Goal: Transaction & Acquisition: Book appointment/travel/reservation

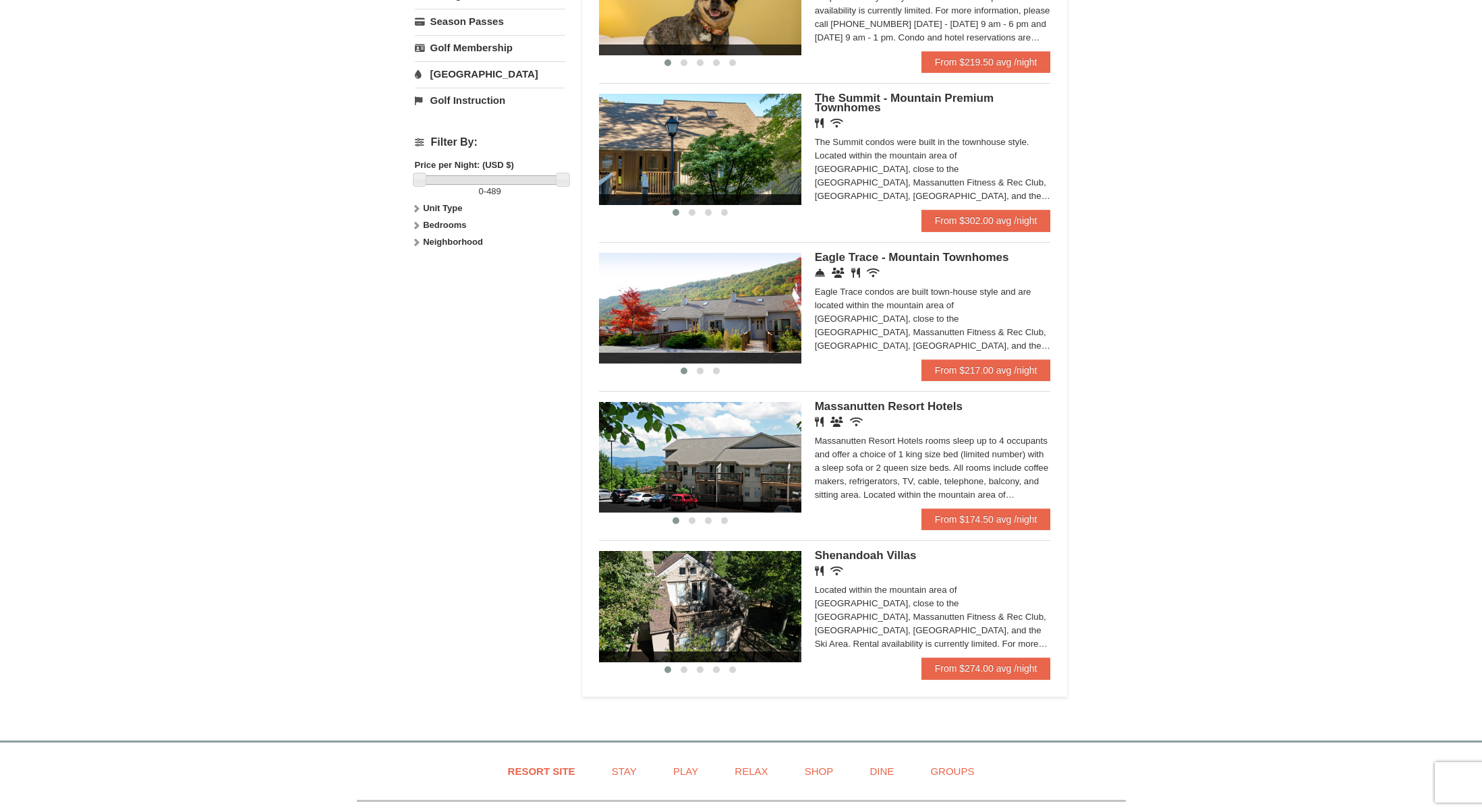
scroll to position [509, 0]
click at [982, 531] on link "From $174.50 avg /night" at bounding box center [985, 519] width 129 height 21
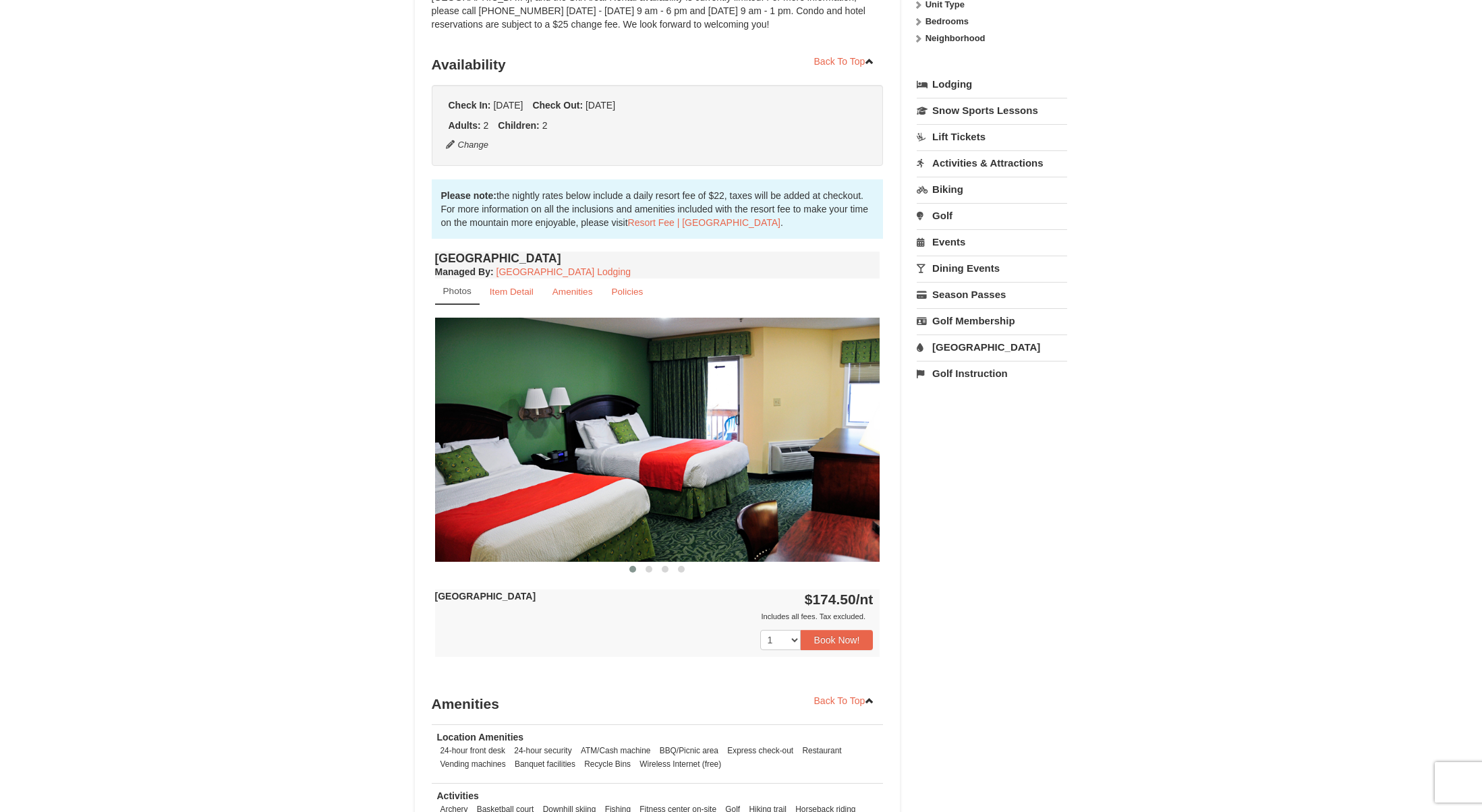
scroll to position [278, 0]
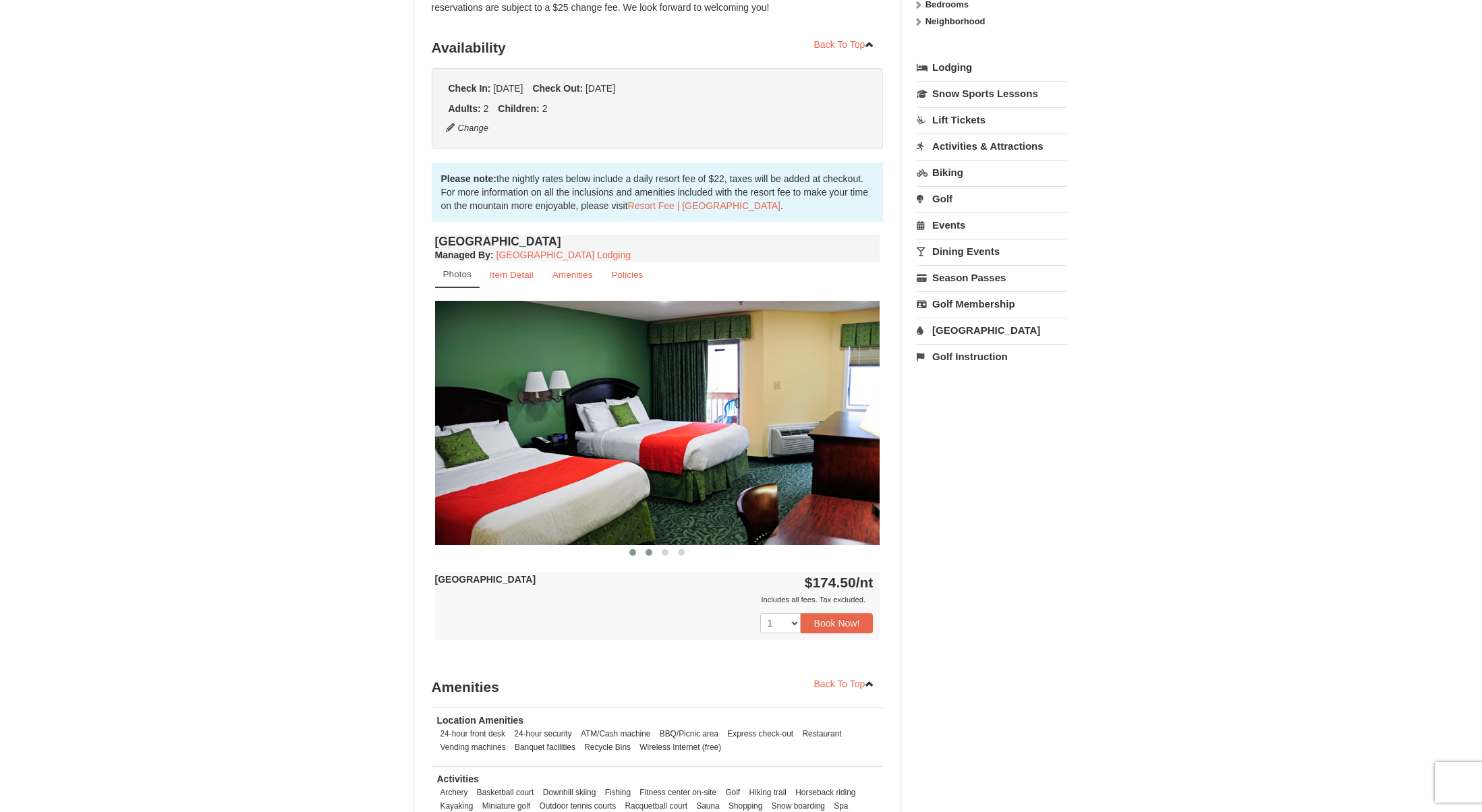
click at [650, 552] on span at bounding box center [648, 551] width 6 height 6
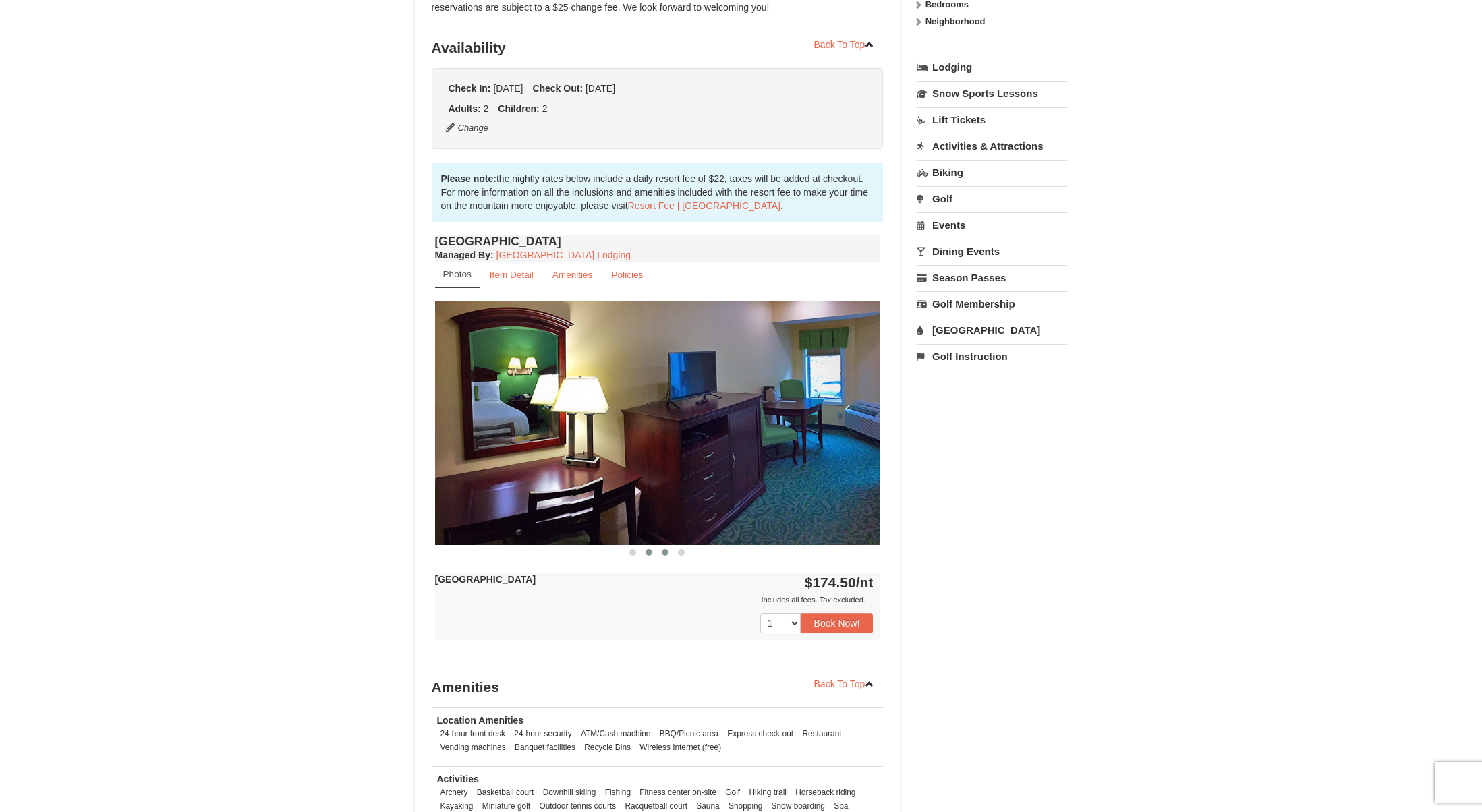
click at [667, 553] on span at bounding box center [665, 551] width 6 height 6
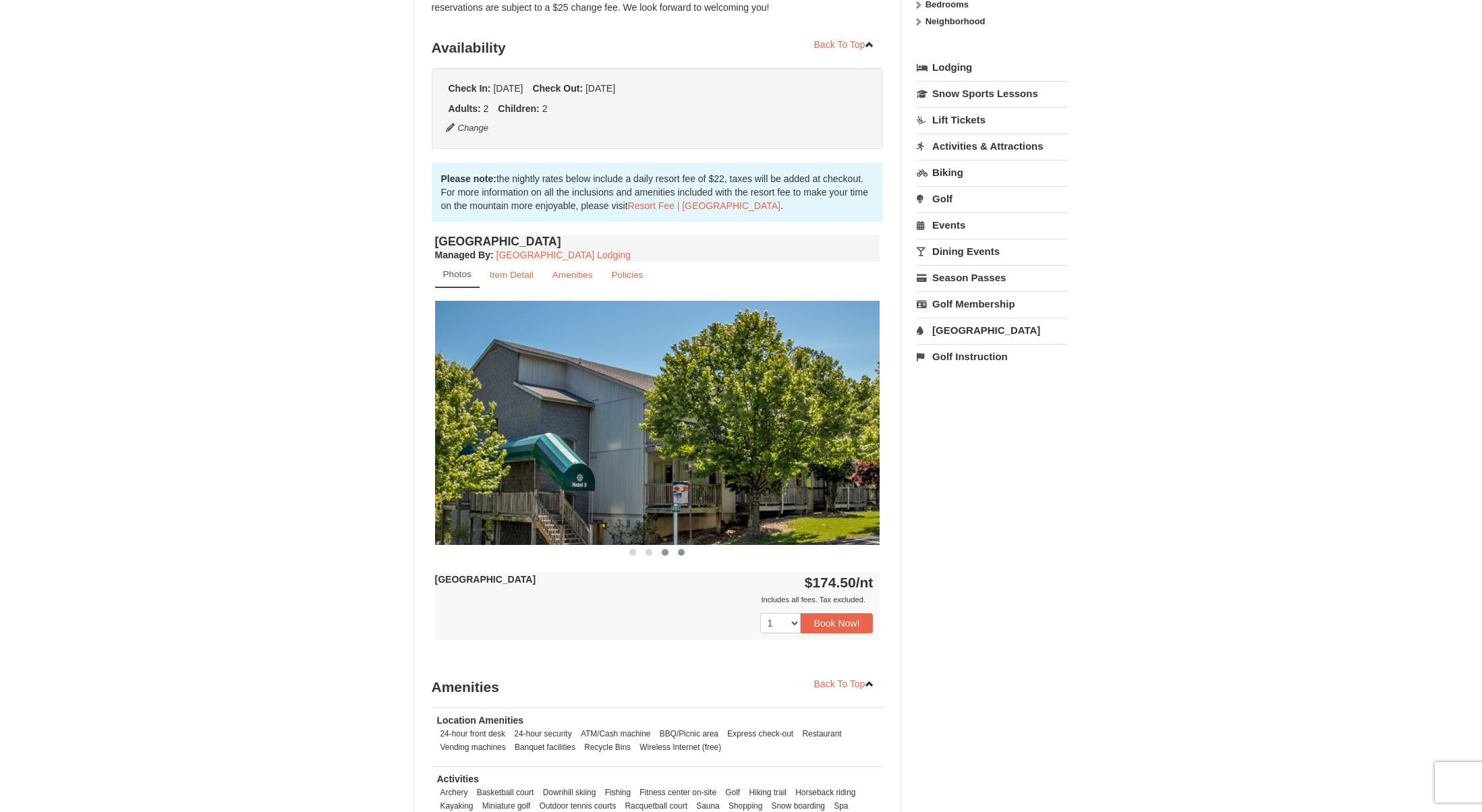
click at [680, 554] on span at bounding box center [681, 551] width 6 height 6
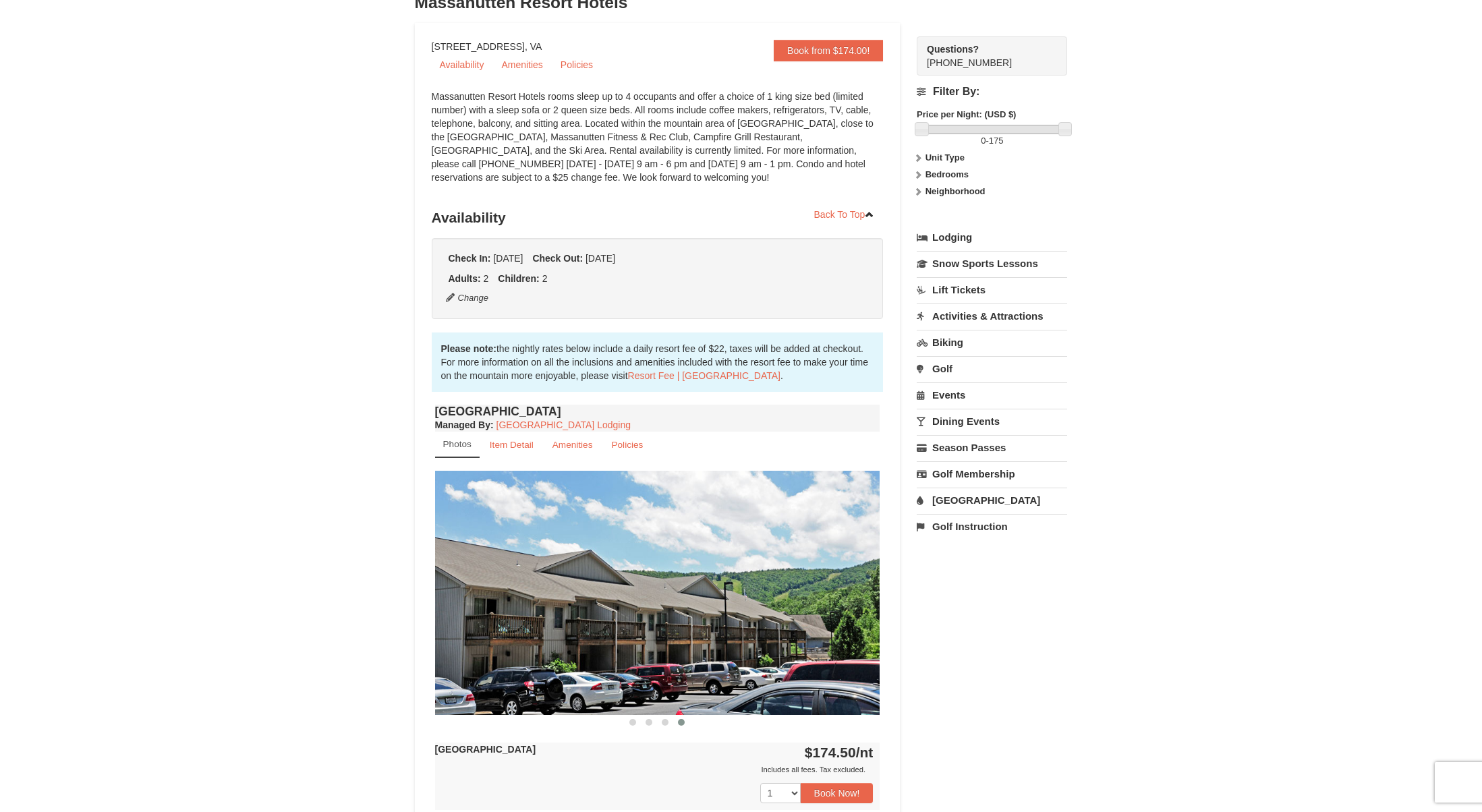
scroll to position [99, 0]
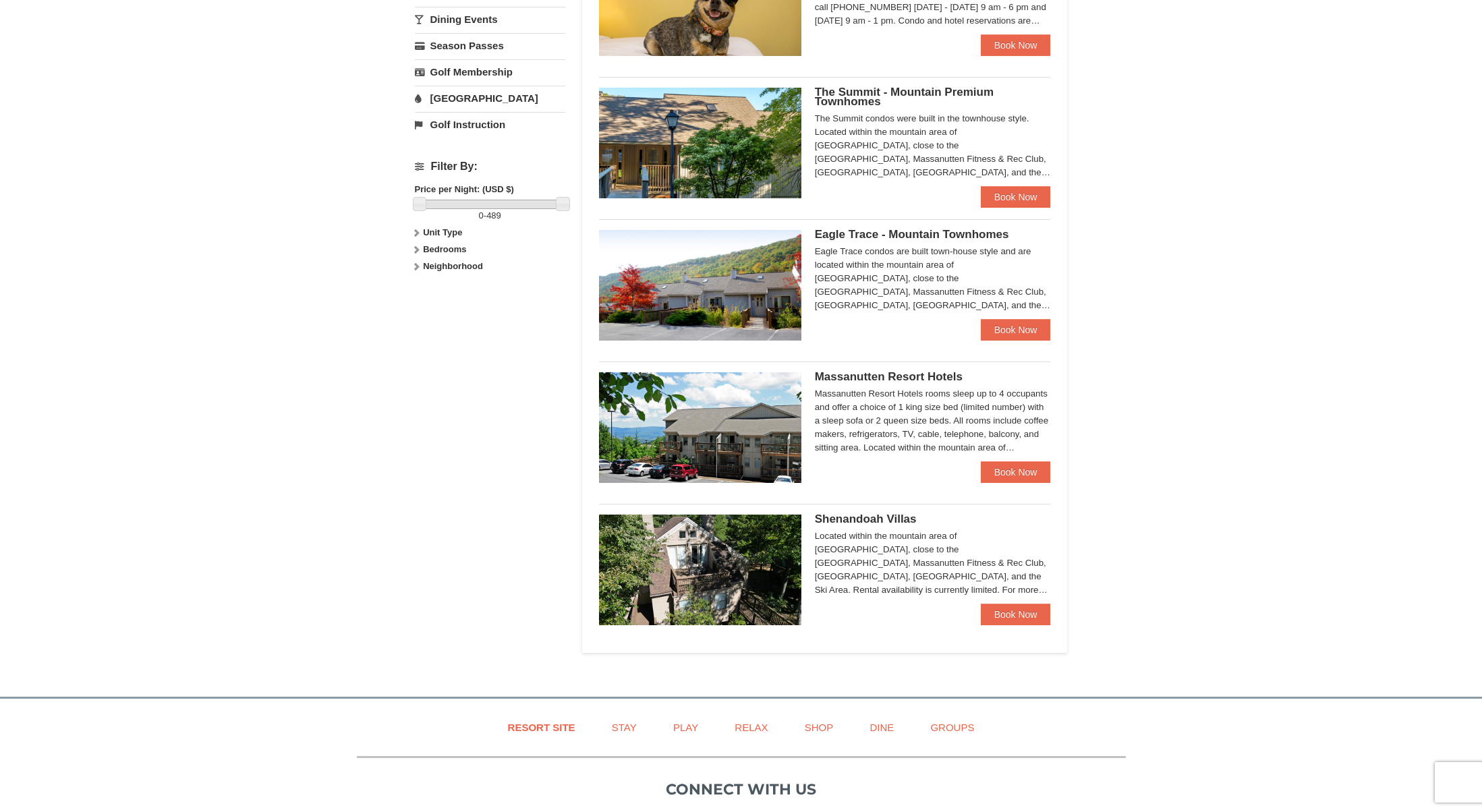
scroll to position [483, 0]
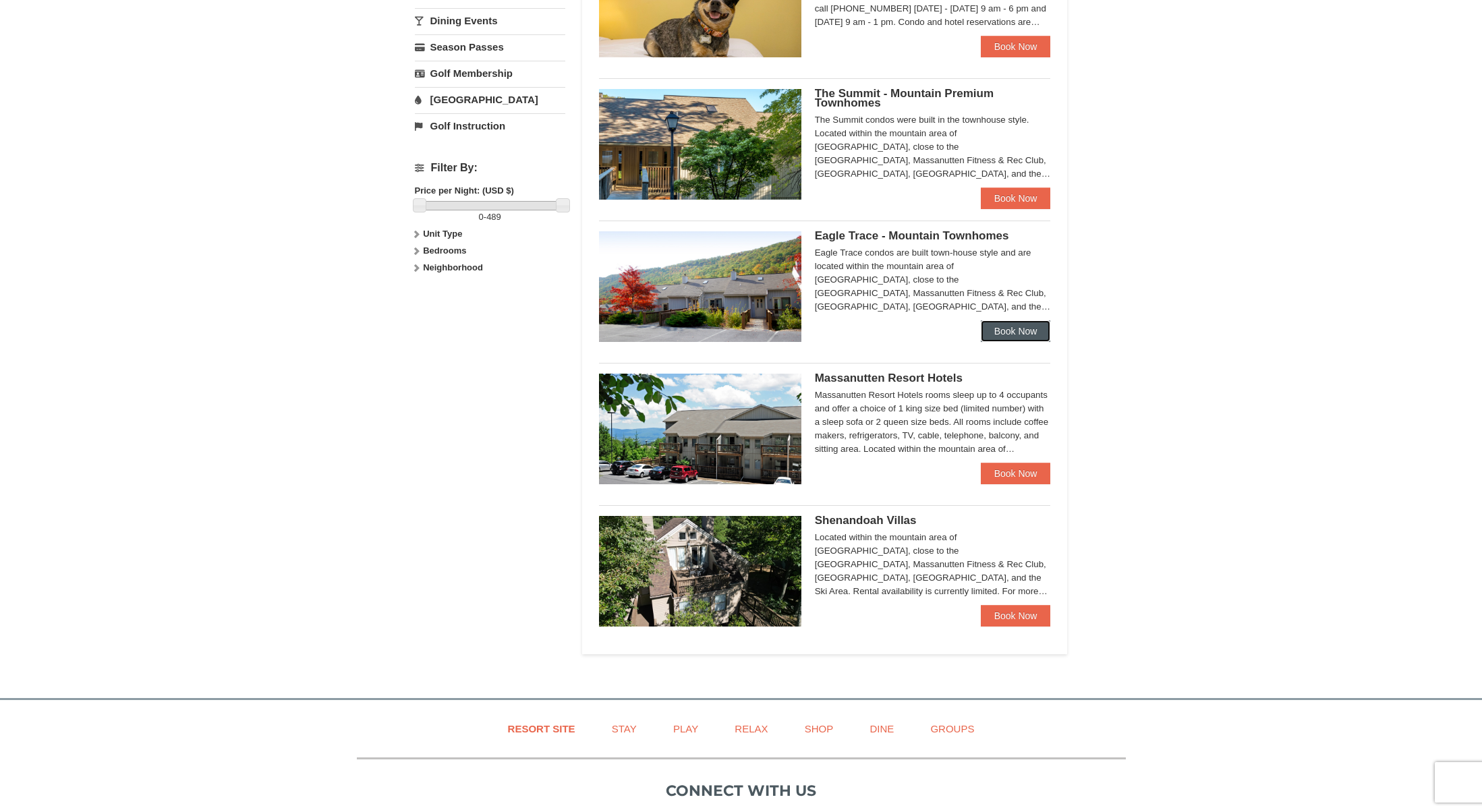
click at [1024, 334] on link "Book Now" at bounding box center [1016, 330] width 71 height 21
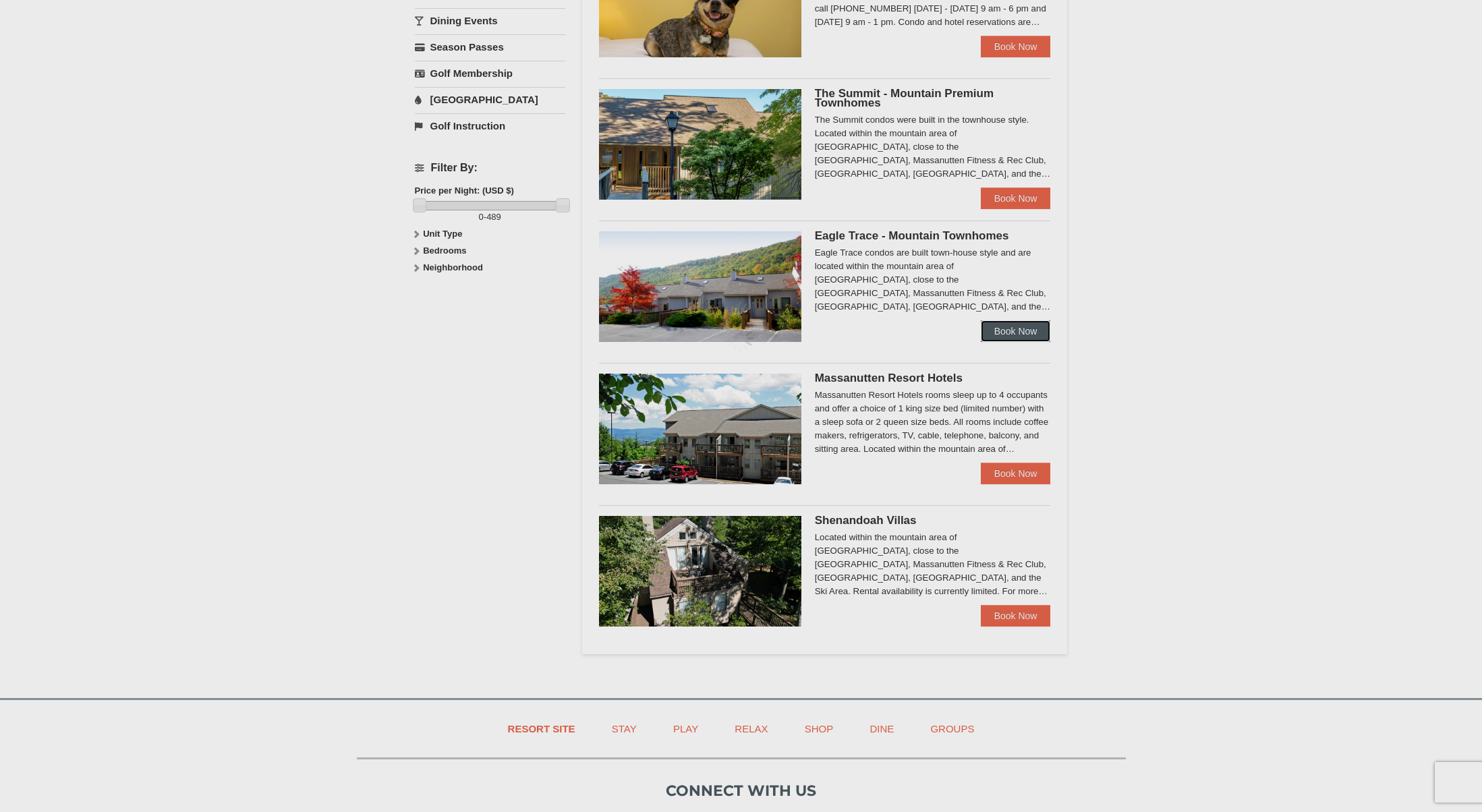
scroll to position [482, 0]
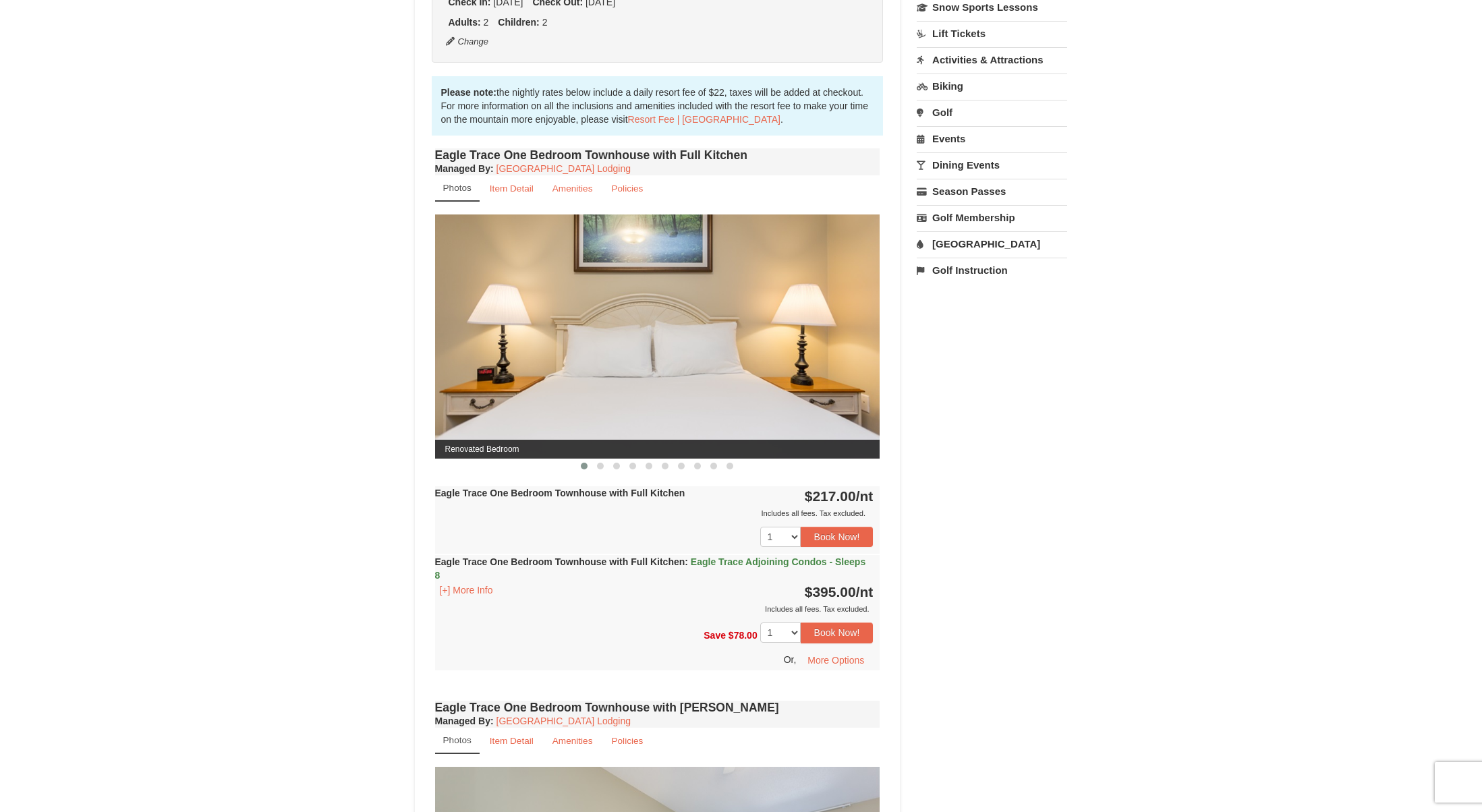
scroll to position [368, 0]
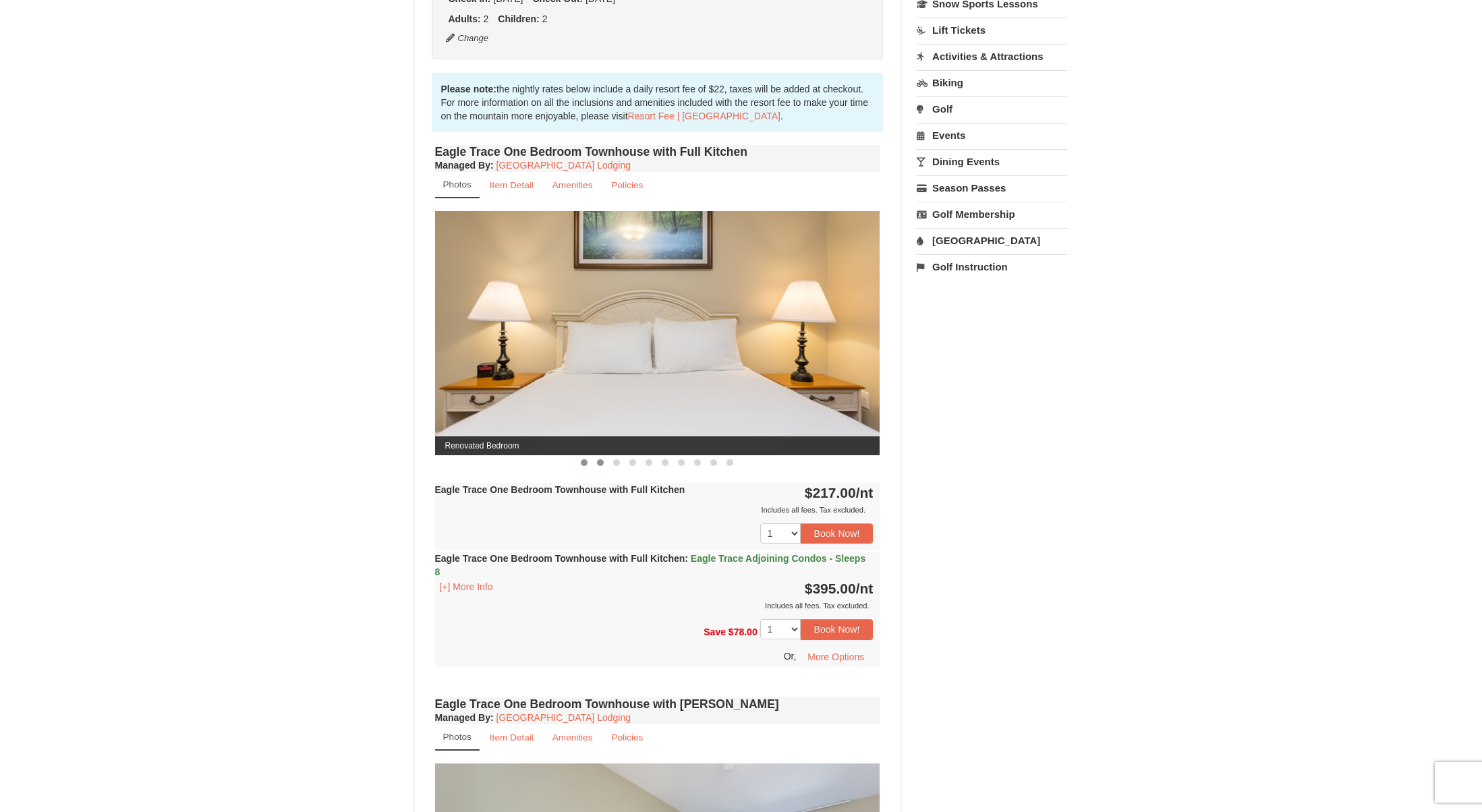
click at [598, 461] on span at bounding box center [600, 462] width 6 height 6
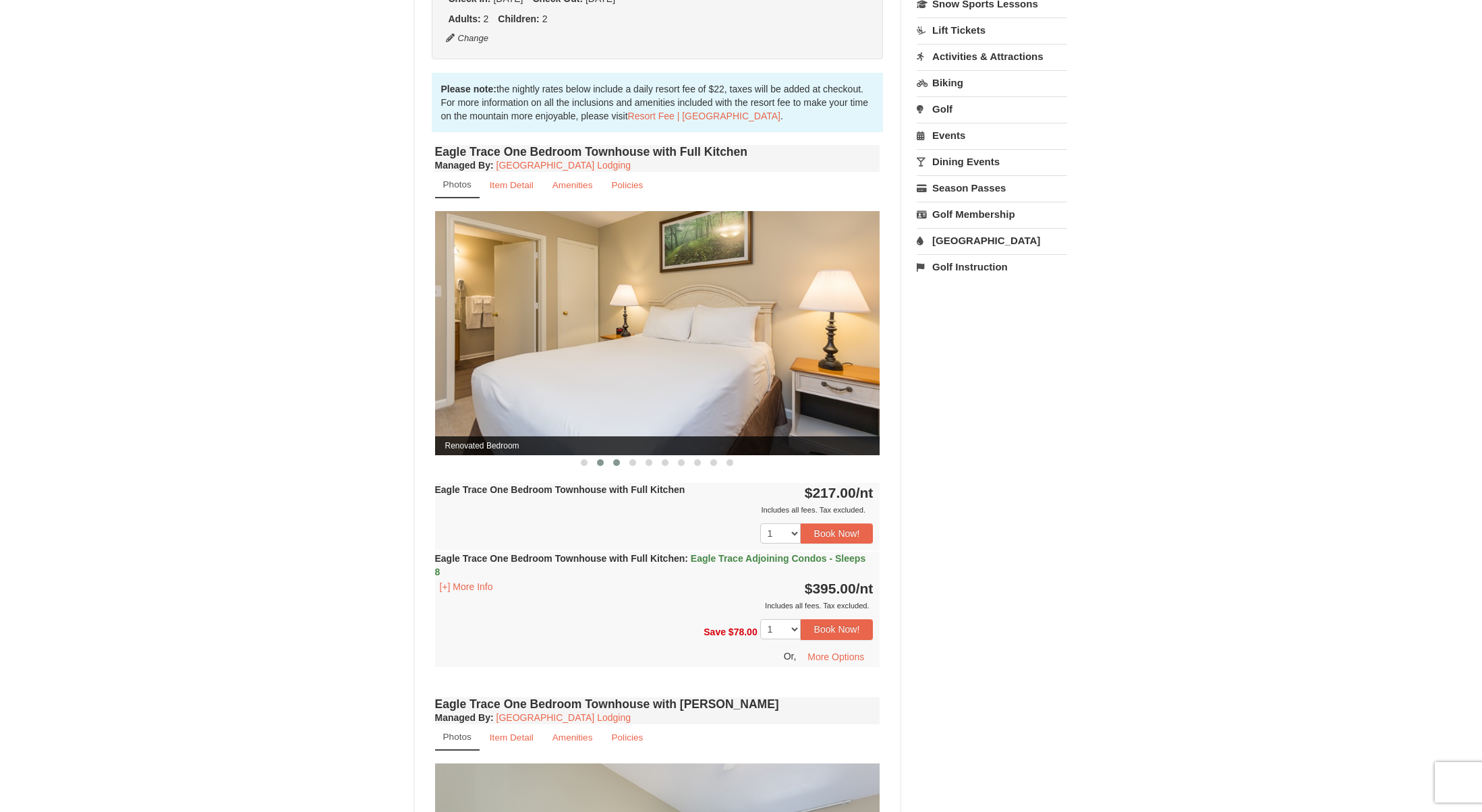
click at [617, 462] on span at bounding box center [616, 462] width 6 height 6
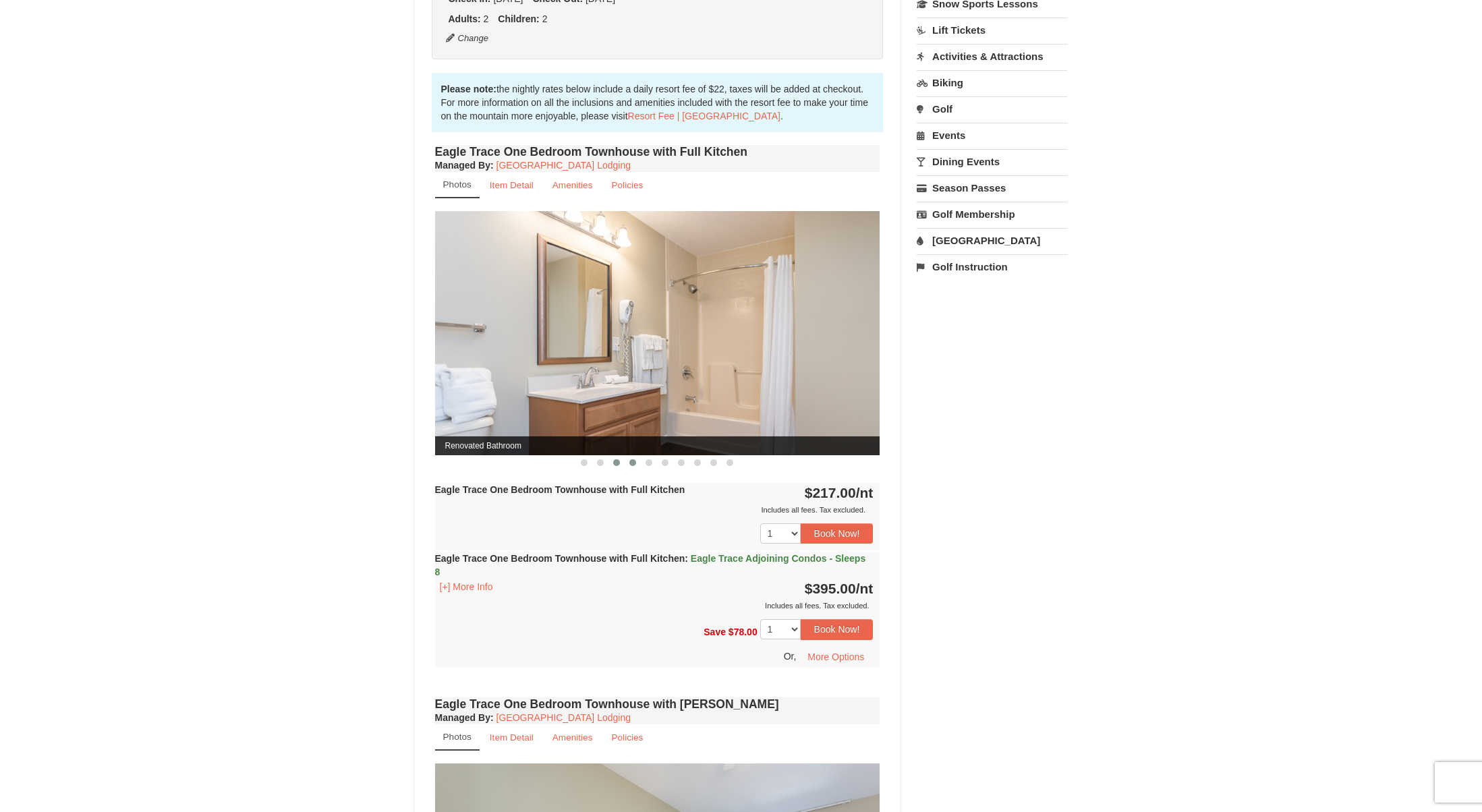
click at [632, 462] on span at bounding box center [632, 462] width 6 height 6
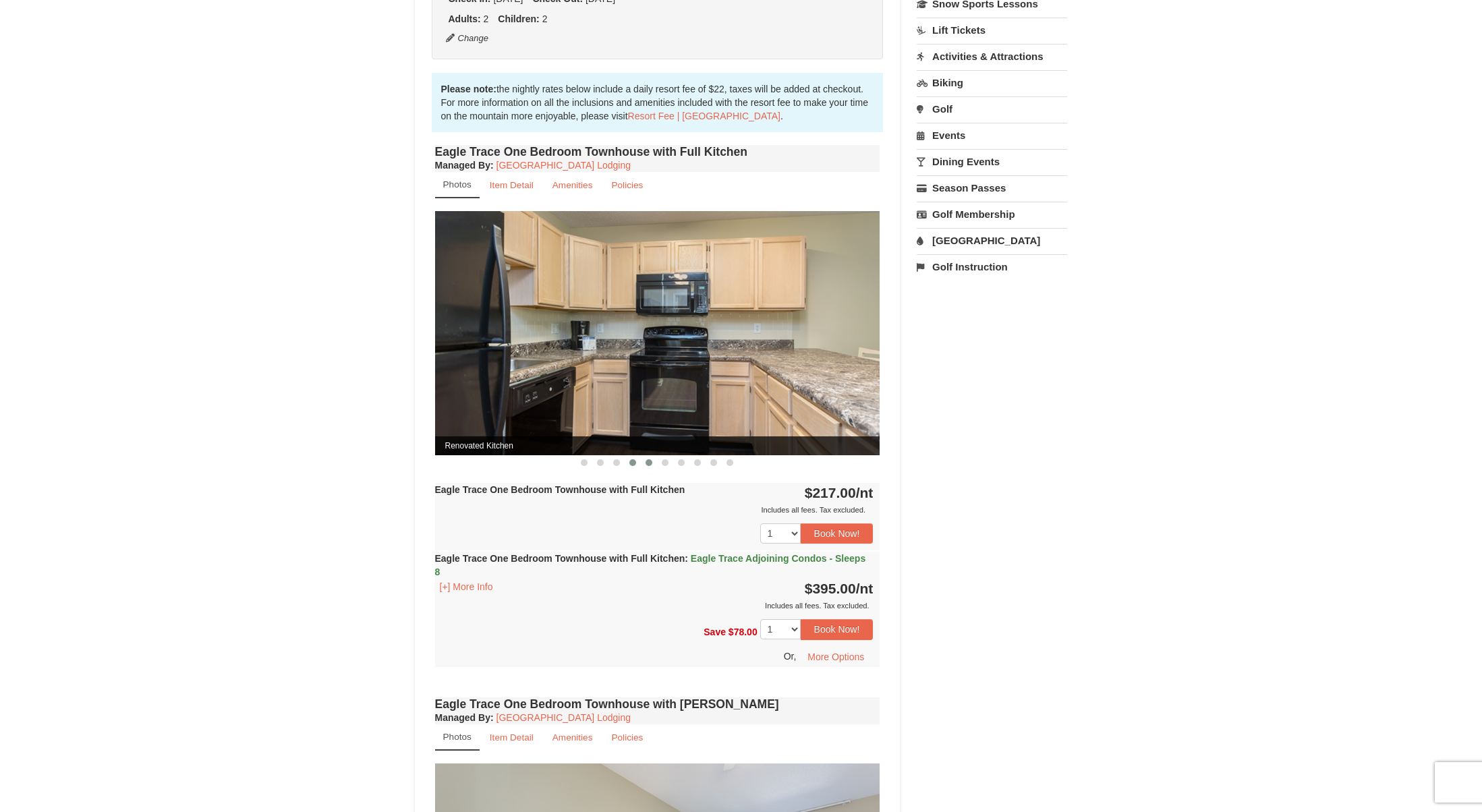
click at [649, 463] on span at bounding box center [648, 462] width 6 height 6
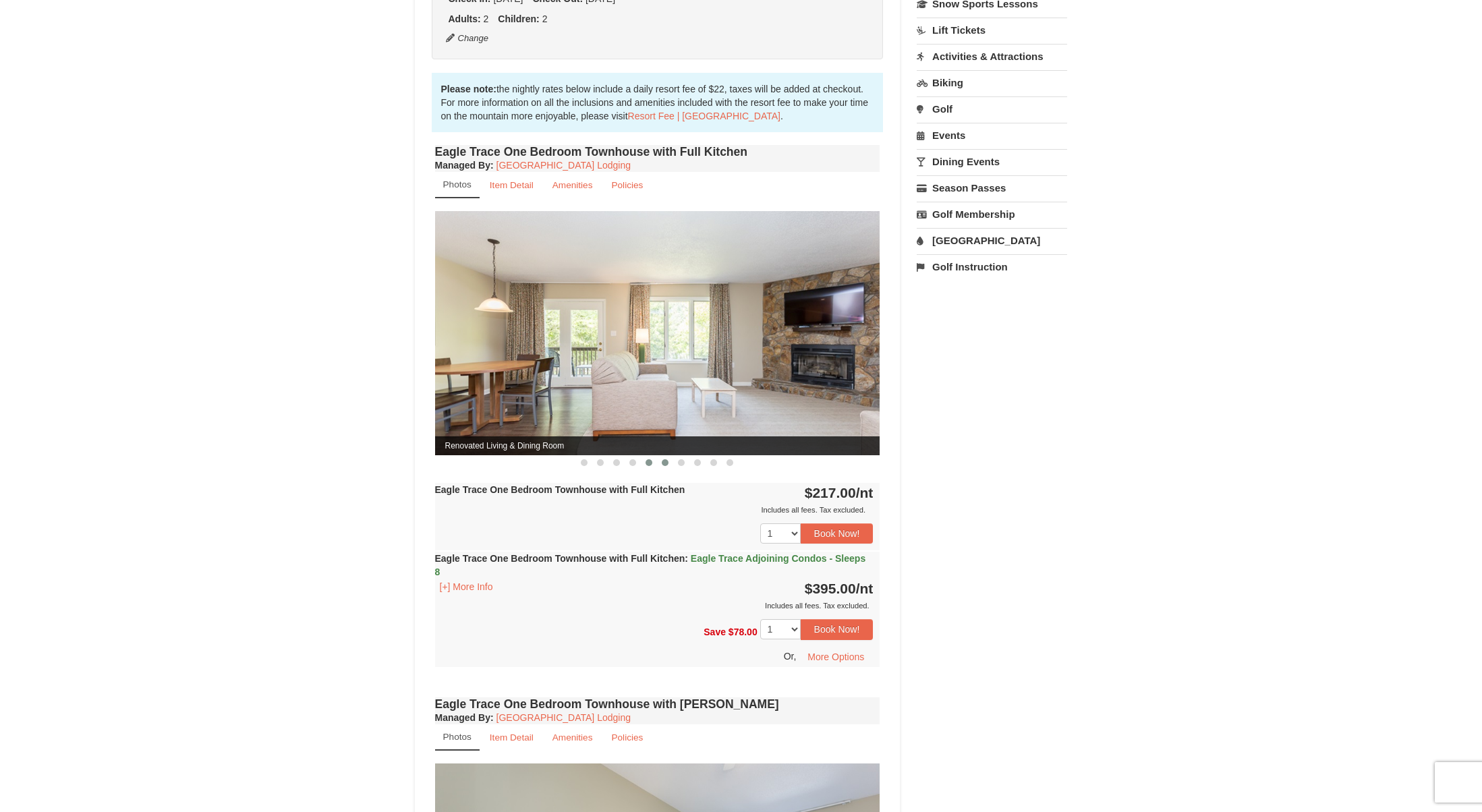
click at [664, 462] on span at bounding box center [665, 462] width 6 height 6
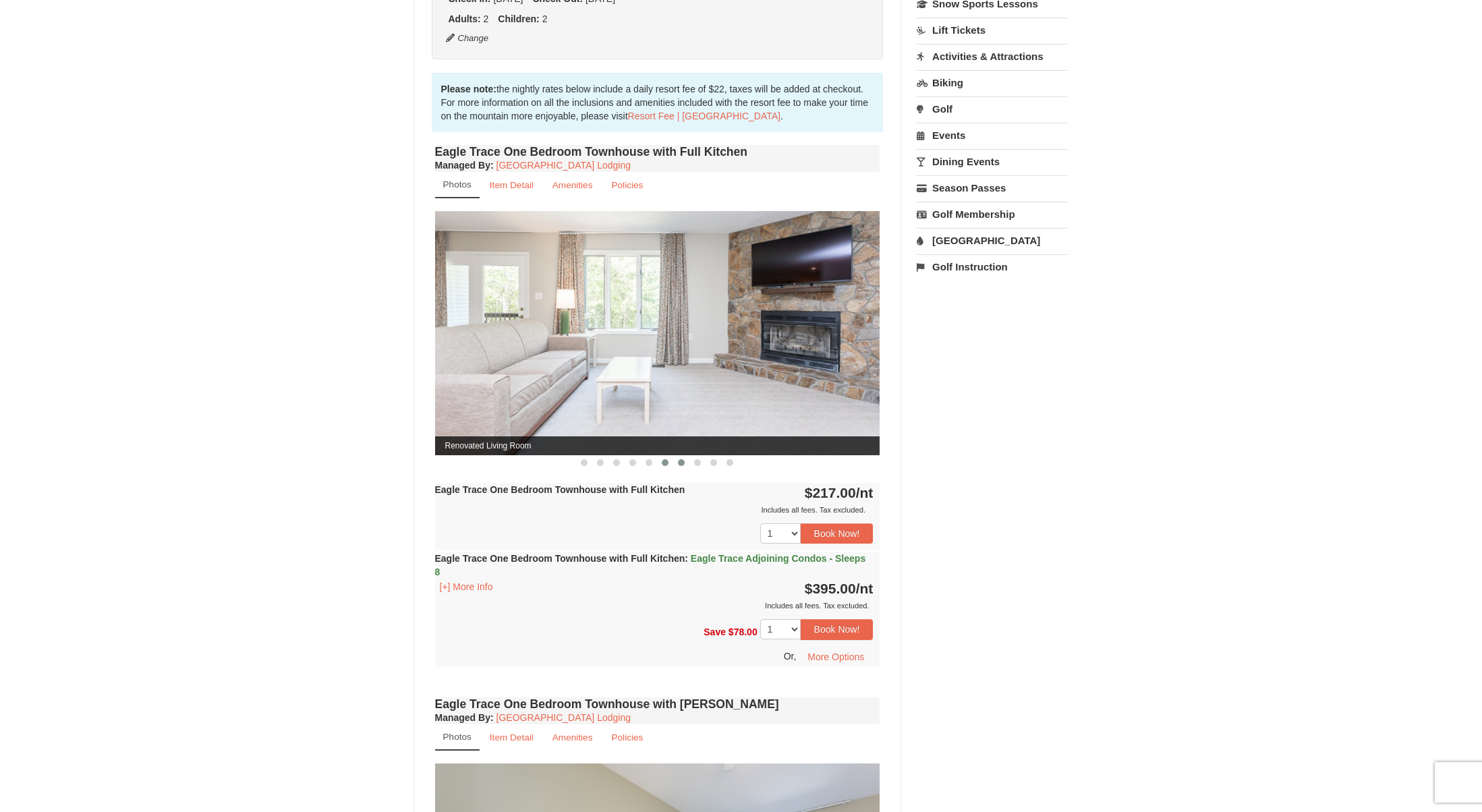
click at [677, 463] on button at bounding box center [681, 462] width 16 height 14
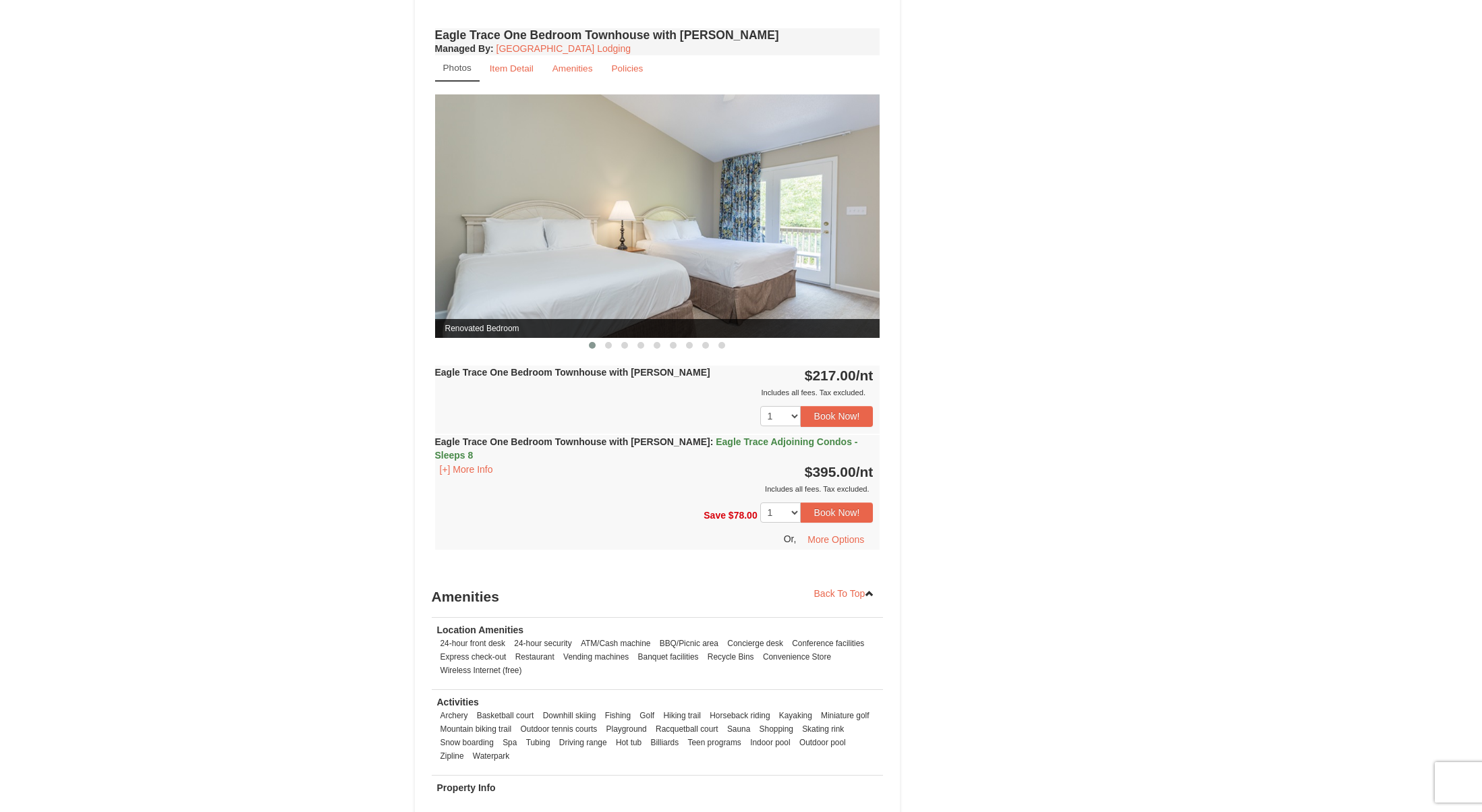
scroll to position [1038, 0]
